Goal: Download file/media

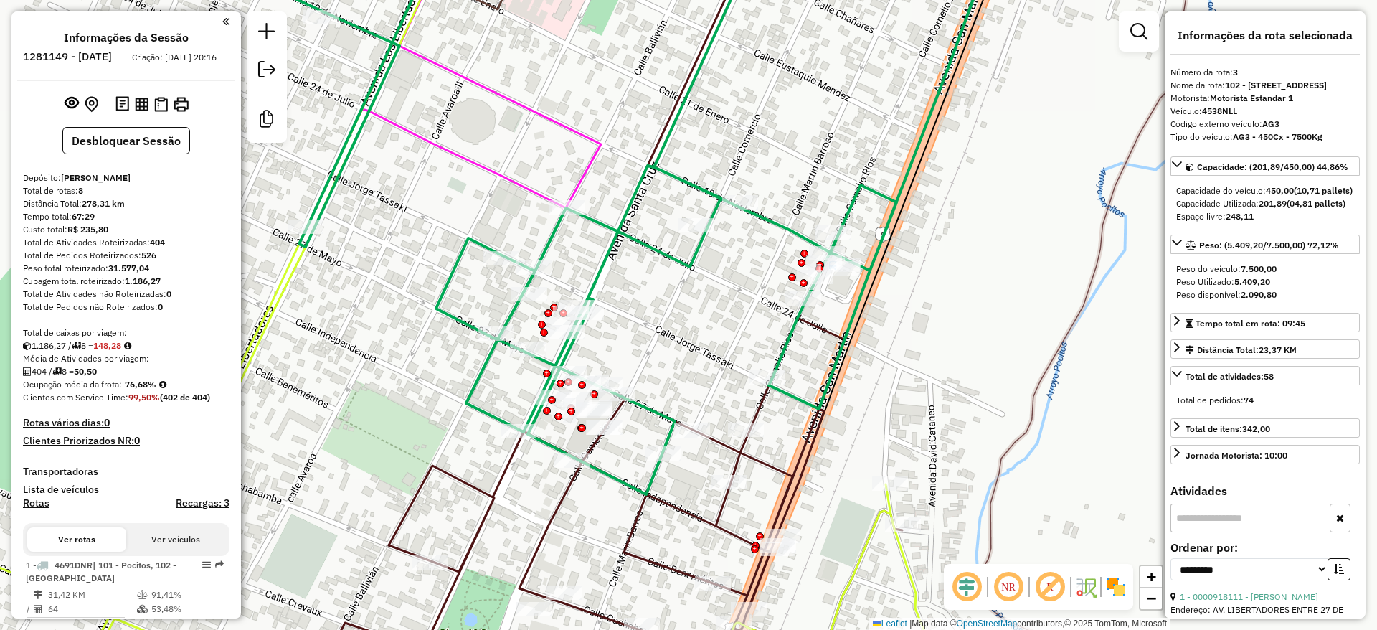
select select "**********"
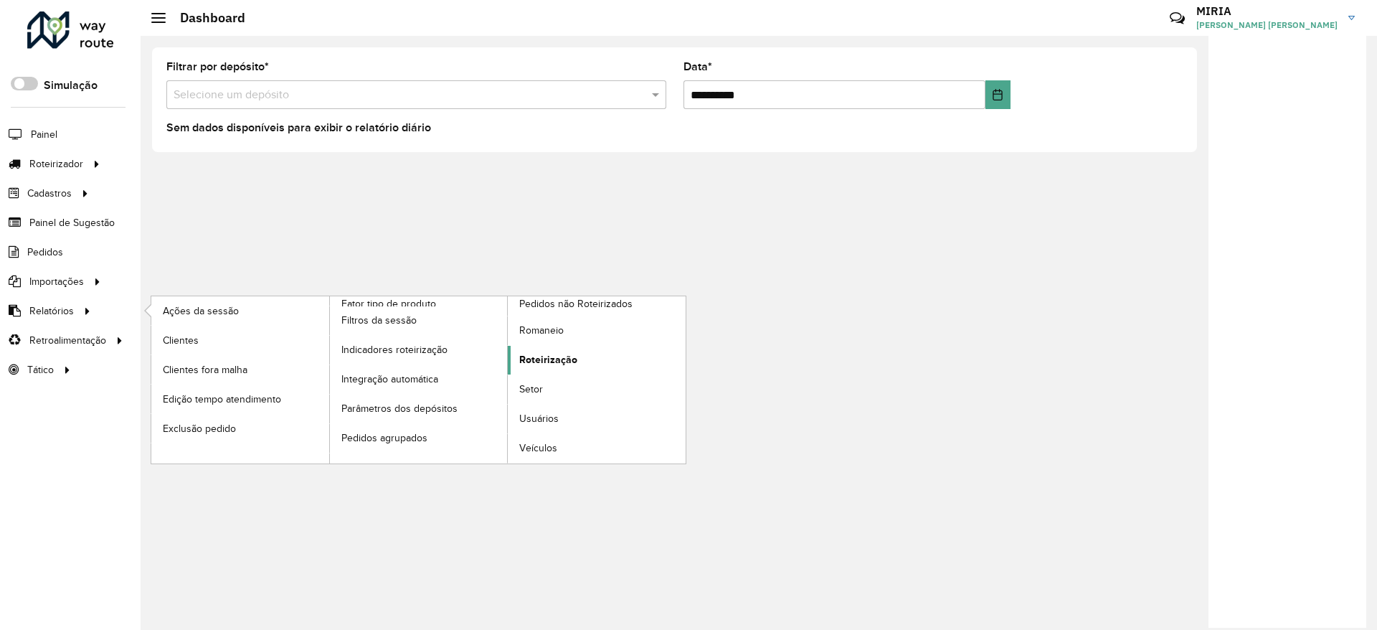
click at [588, 357] on link "Roteirização" at bounding box center [597, 360] width 178 height 29
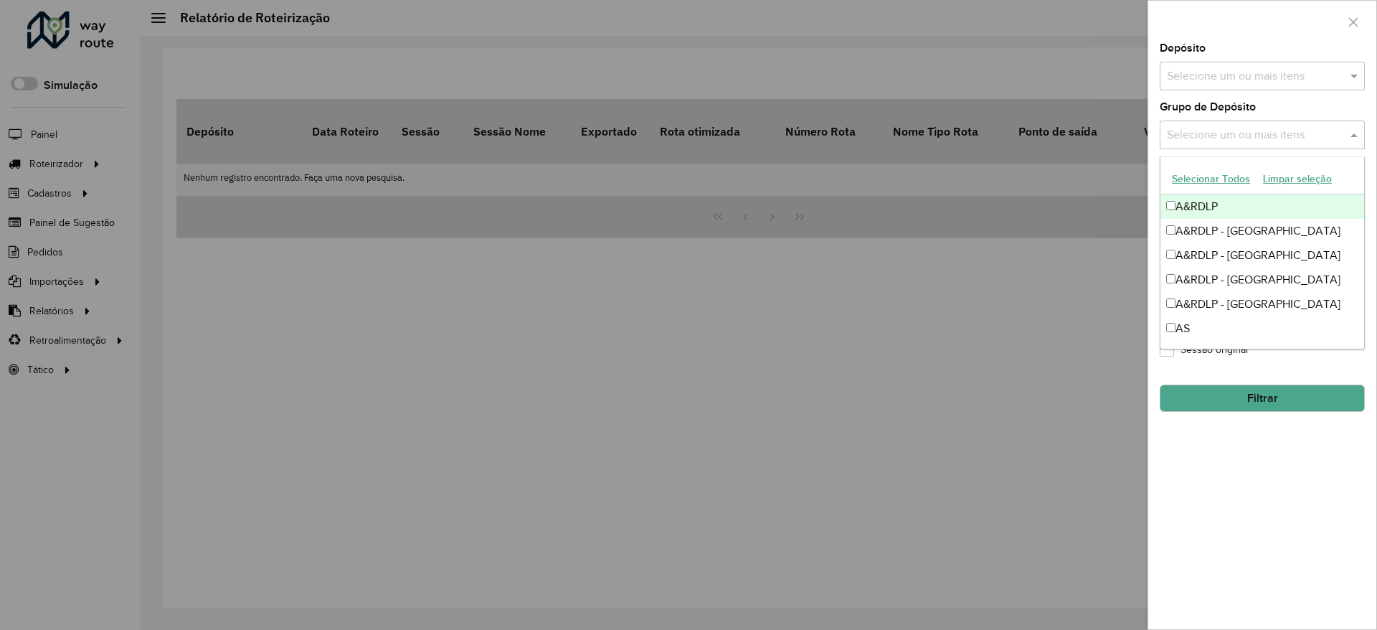
click at [1272, 138] on input "text" at bounding box center [1255, 135] width 184 height 17
click at [1214, 229] on div "A&RDLP - Argentina" at bounding box center [1263, 231] width 204 height 24
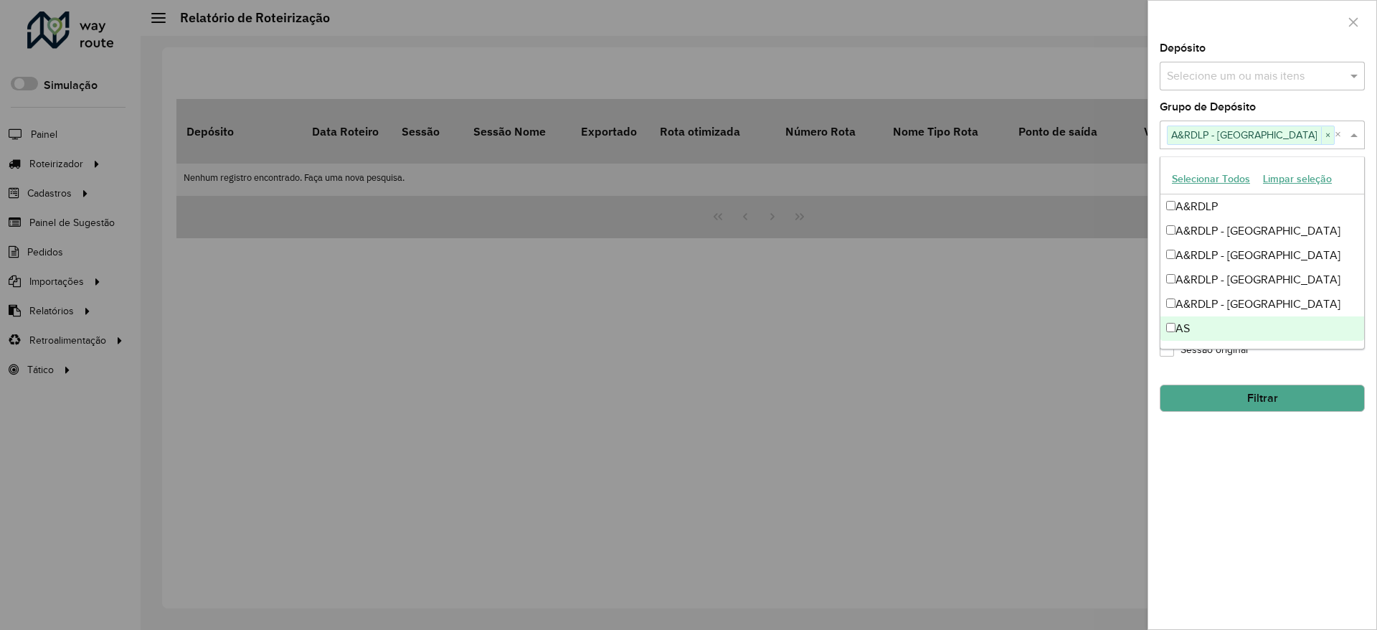
click at [1255, 398] on button "Filtrar" at bounding box center [1262, 397] width 205 height 27
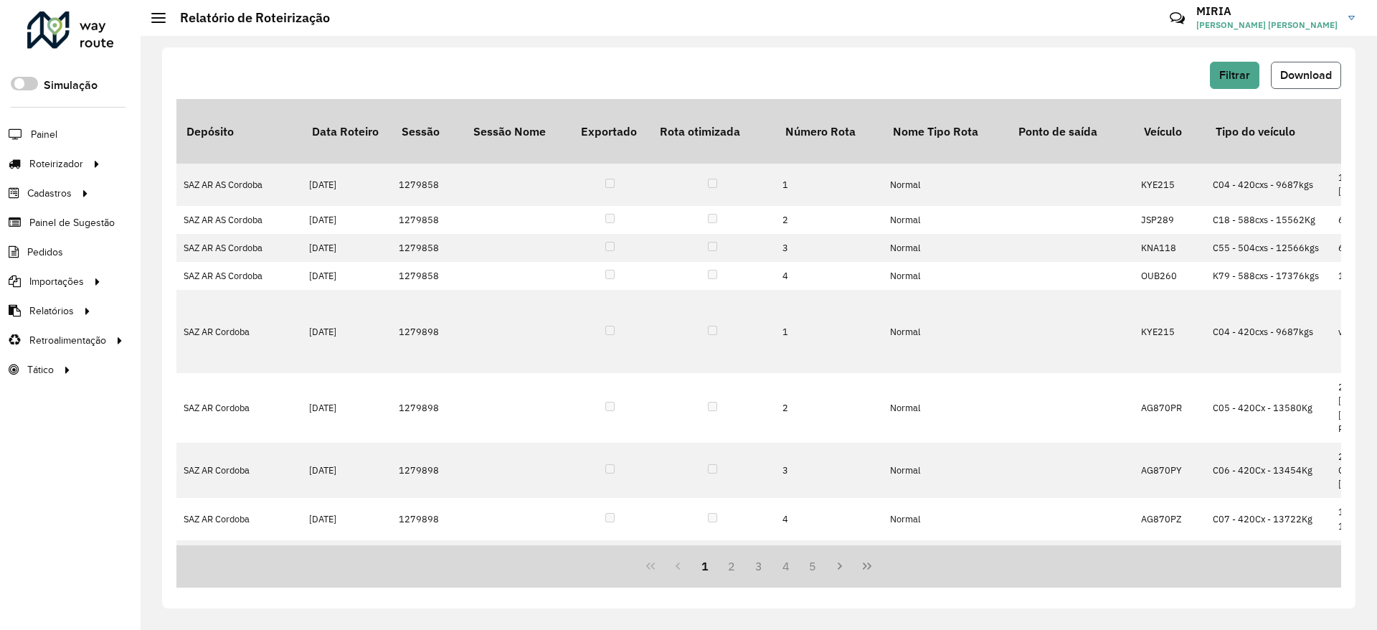
click at [1313, 74] on span "Download" at bounding box center [1306, 75] width 52 height 12
